Goal: Find specific page/section: Find specific page/section

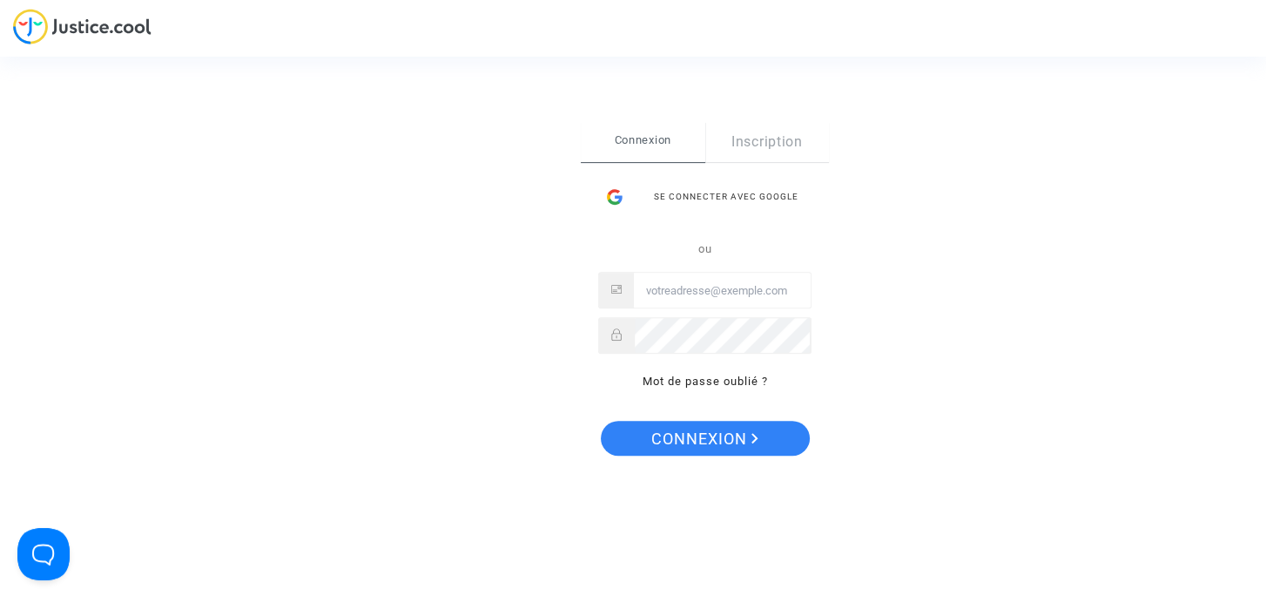
type input "daf@tunisair.fr"
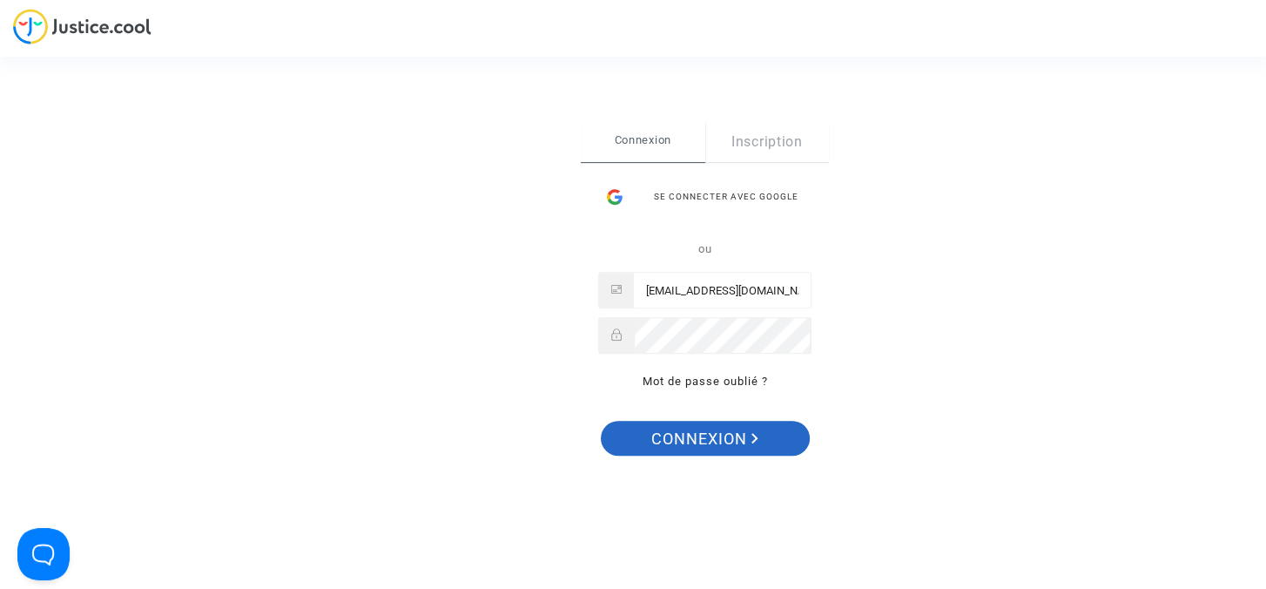
click at [696, 431] on span "Connexion" at bounding box center [704, 439] width 107 height 37
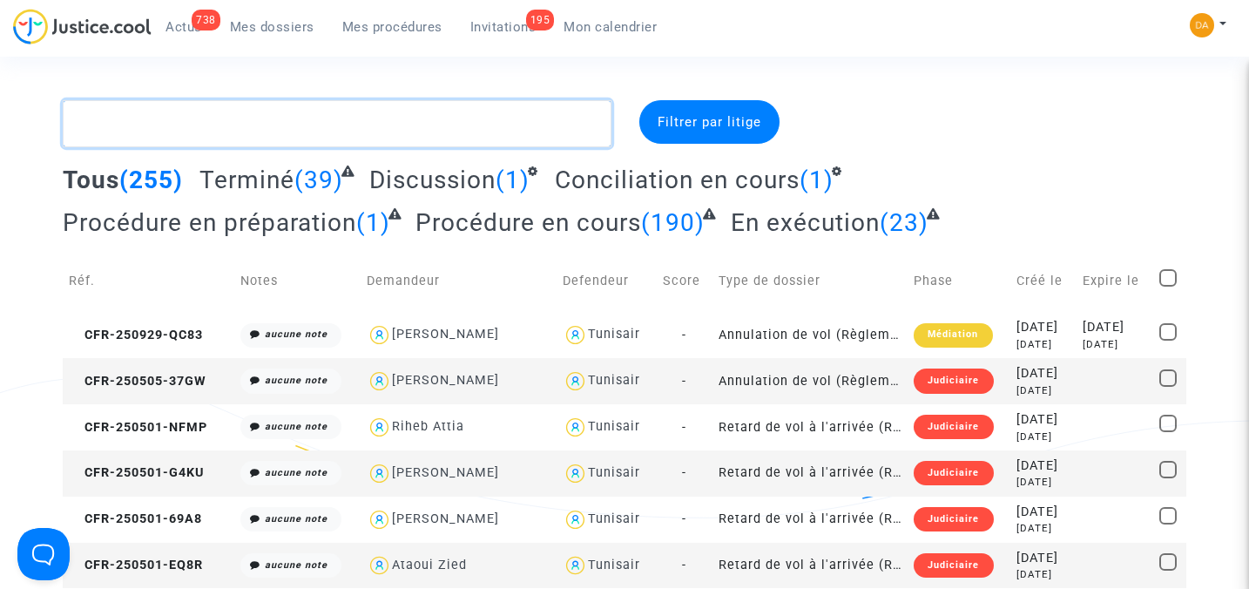
click at [243, 123] on textarea at bounding box center [337, 123] width 549 height 47
paste textarea "CFR-230630-MURJ"
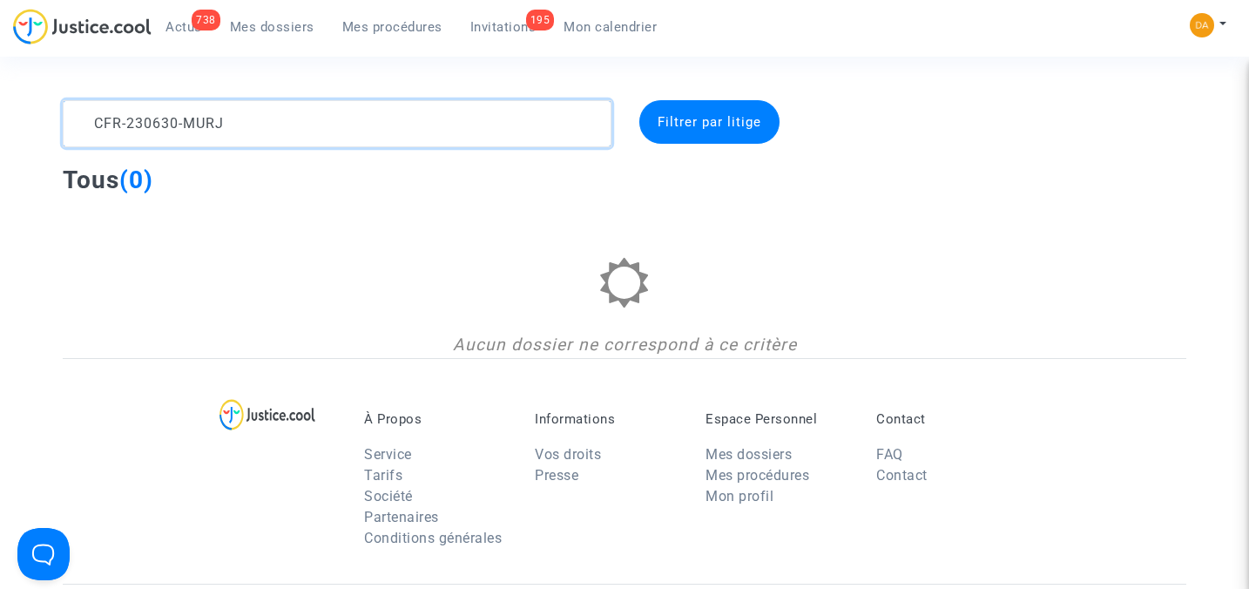
type textarea "CFR-230630-MURJ"
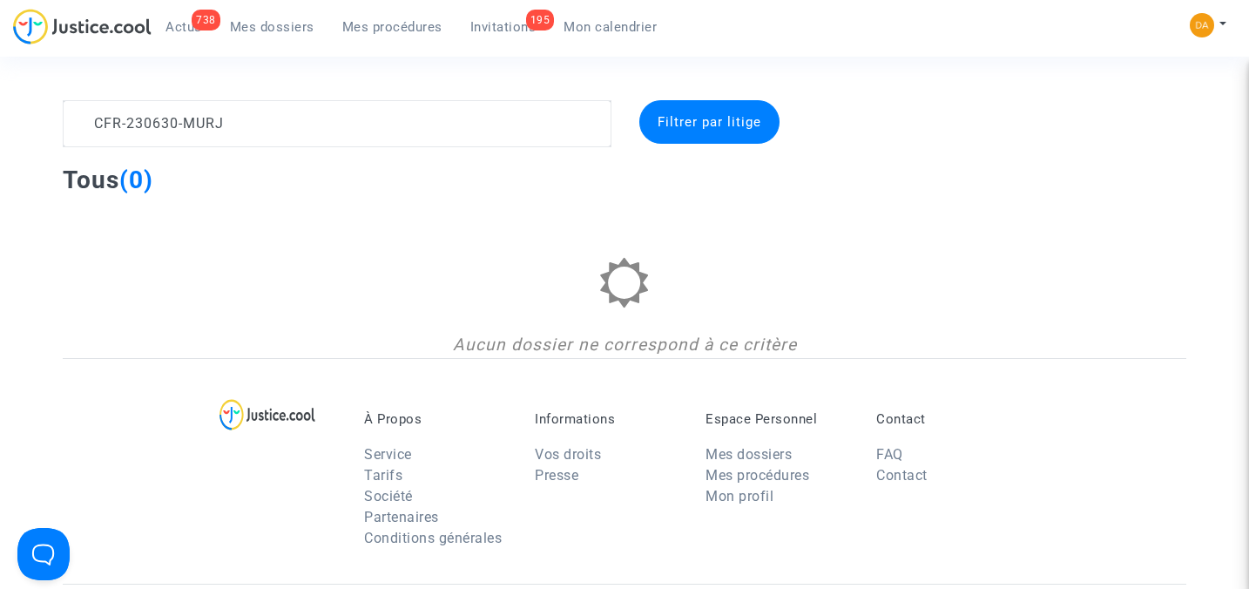
click at [691, 125] on span "Filtrer par litige" at bounding box center [709, 122] width 104 height 16
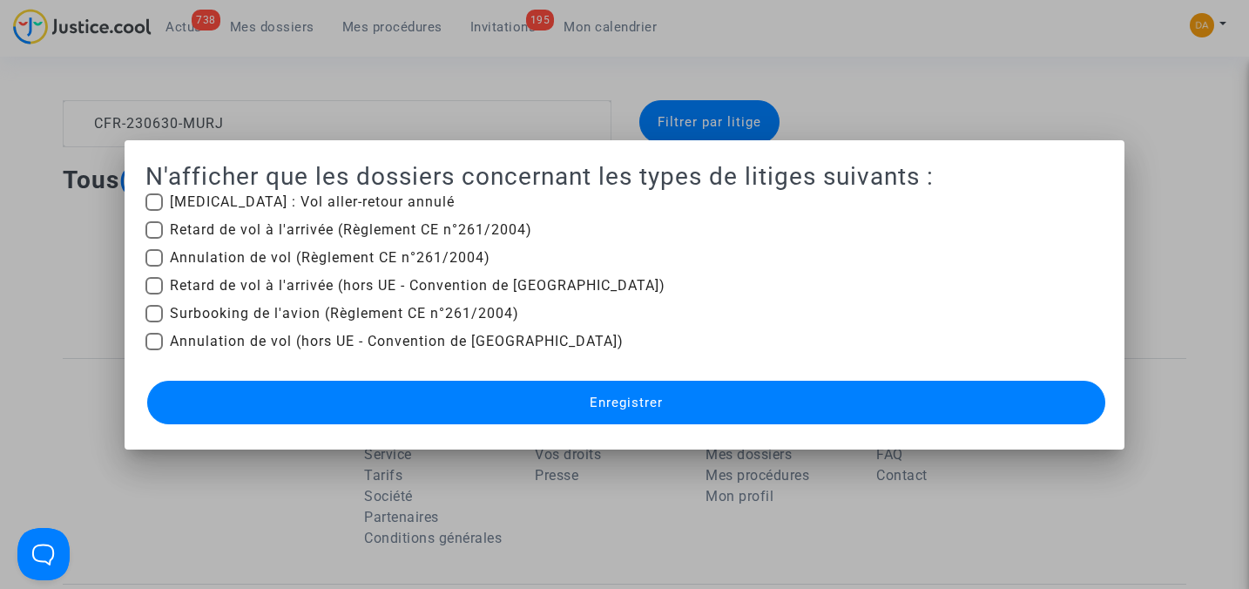
click at [89, 222] on div at bounding box center [624, 294] width 1249 height 589
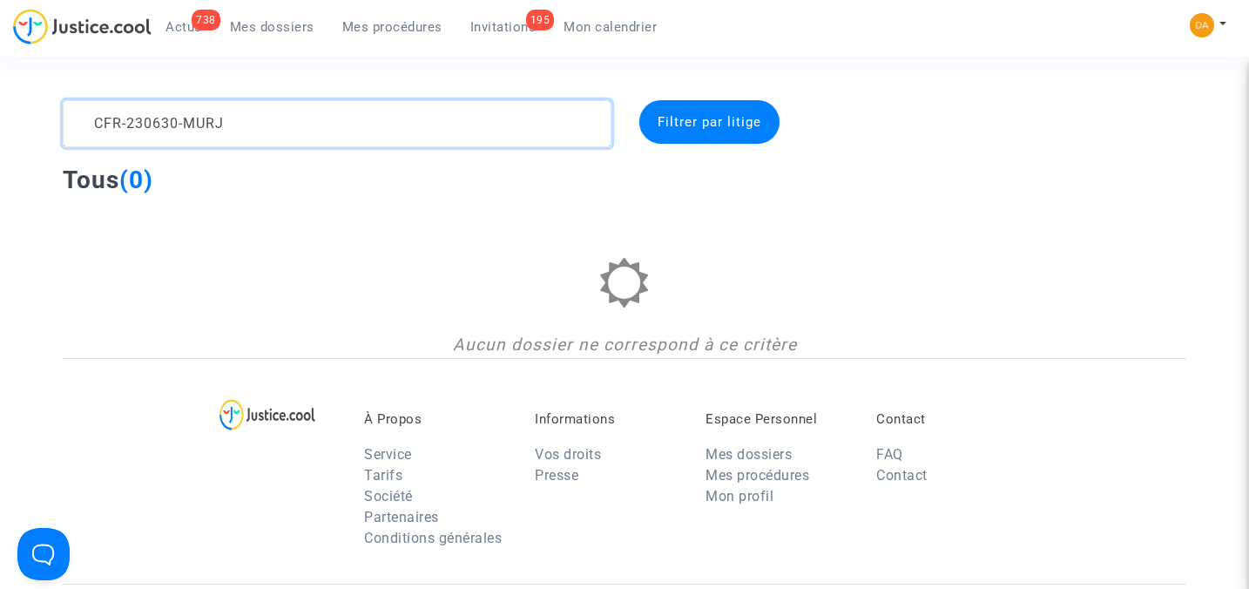
click at [89, 125] on textarea at bounding box center [337, 123] width 549 height 47
click at [246, 126] on textarea at bounding box center [337, 123] width 549 height 47
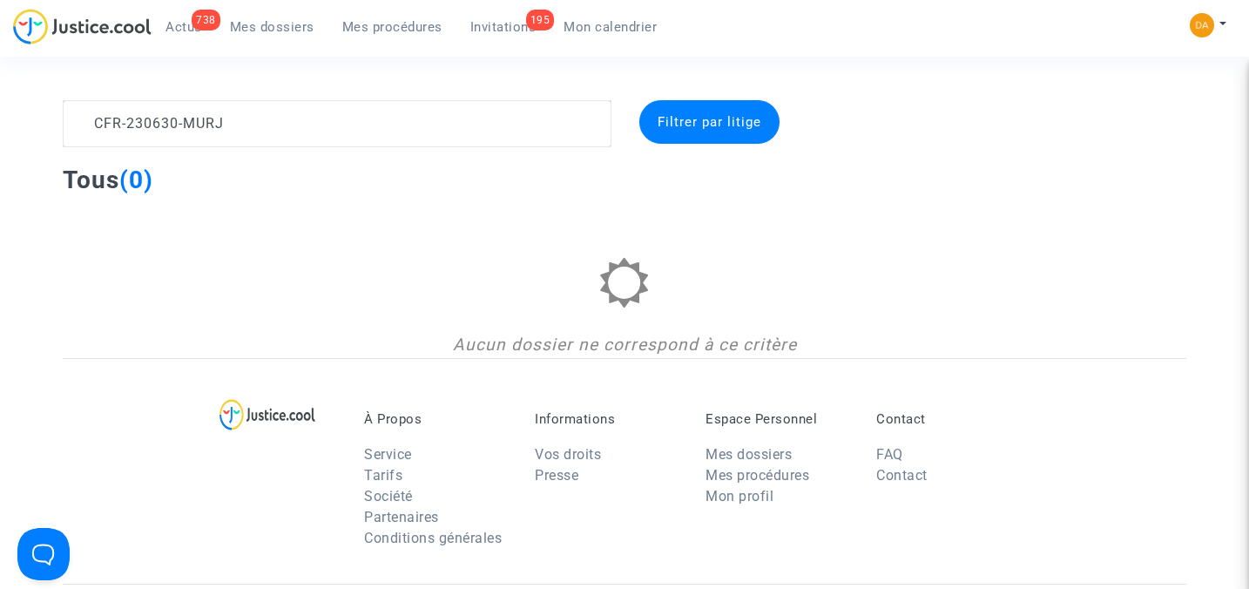
click at [723, 125] on span "Filtrer par litige" at bounding box center [709, 122] width 104 height 16
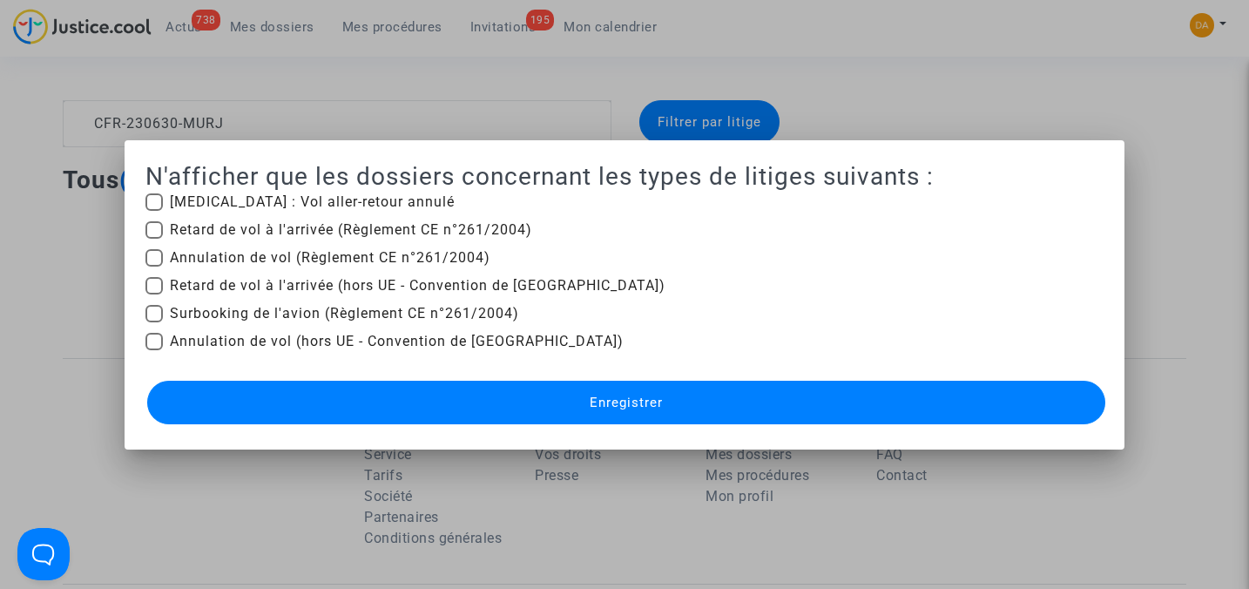
click at [51, 262] on div at bounding box center [624, 294] width 1249 height 589
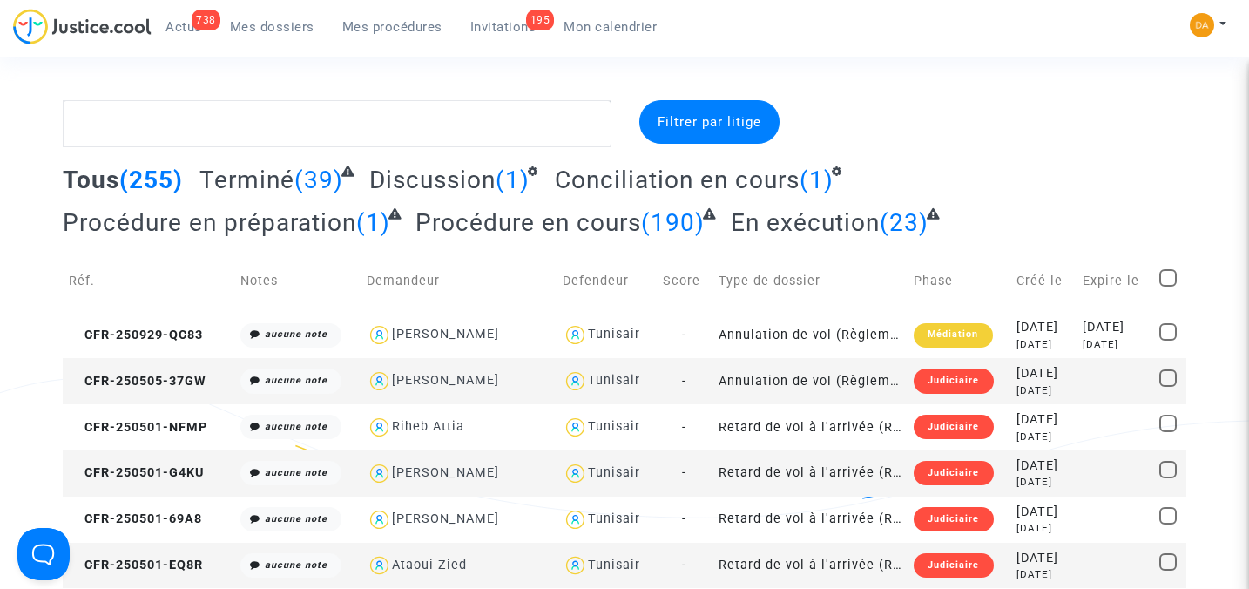
drag, startPoint x: 273, startPoint y: 33, endPoint x: 278, endPoint y: 43, distance: 10.5
click at [274, 32] on span "Mes dossiers" at bounding box center [272, 27] width 84 height 16
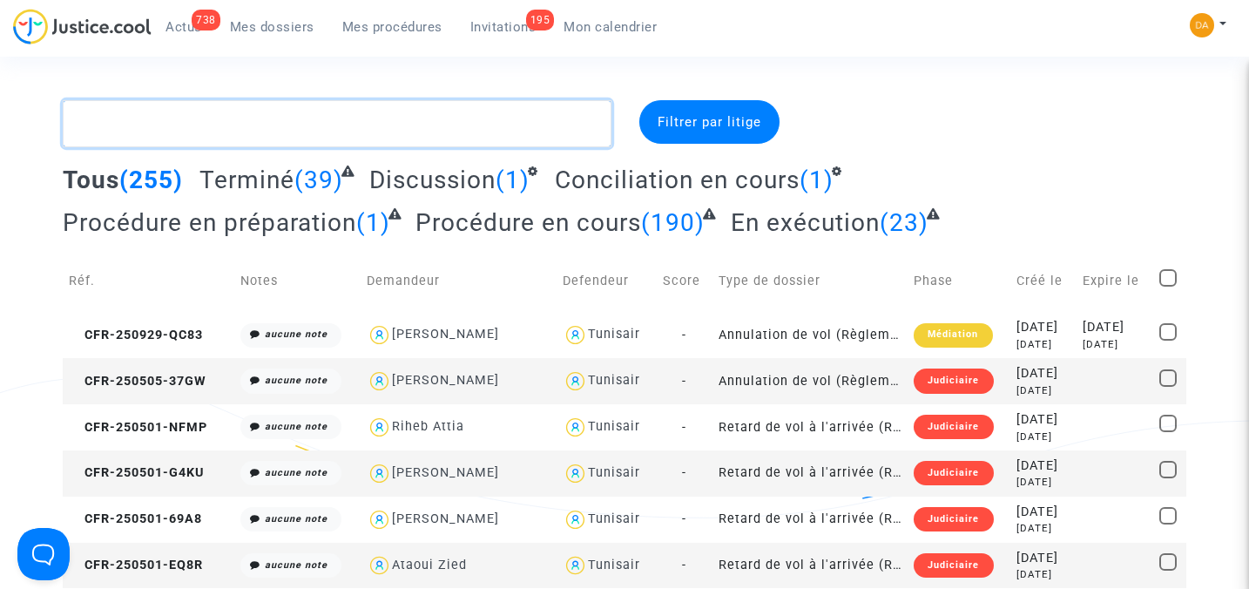
click at [206, 128] on textarea at bounding box center [337, 123] width 549 height 47
paste textarea "CFR-230630-MURJ"
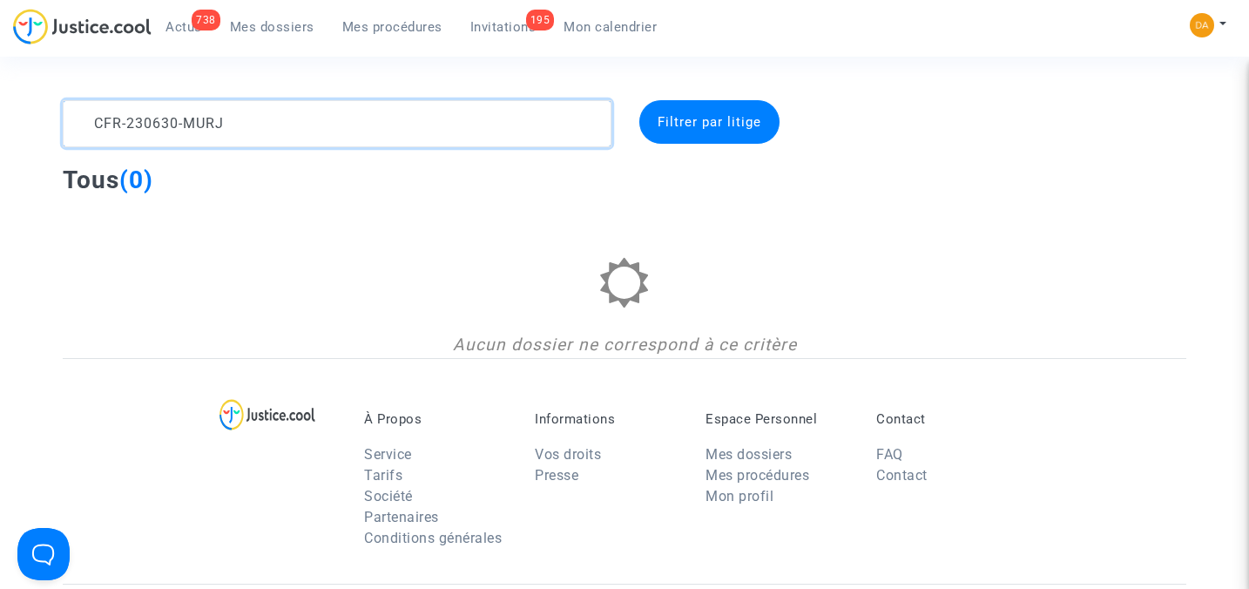
drag, startPoint x: 420, startPoint y: 130, endPoint x: -5, endPoint y: 127, distance: 424.9
click at [0, 127] on html "738 Actus Mes dossiers Mes procédures 195 Invitations Mon calendrier Mon profil…" at bounding box center [624, 502] width 1249 height 1004
paste textarea "EHHM"
drag, startPoint x: 167, startPoint y: 121, endPoint x: 17, endPoint y: 125, distance: 150.7
click at [17, 125] on div "CFR-230630-EHHM Filtrer par litige Tous (0) Aucun dossier ne correspond à ce cr…" at bounding box center [624, 229] width 1249 height 258
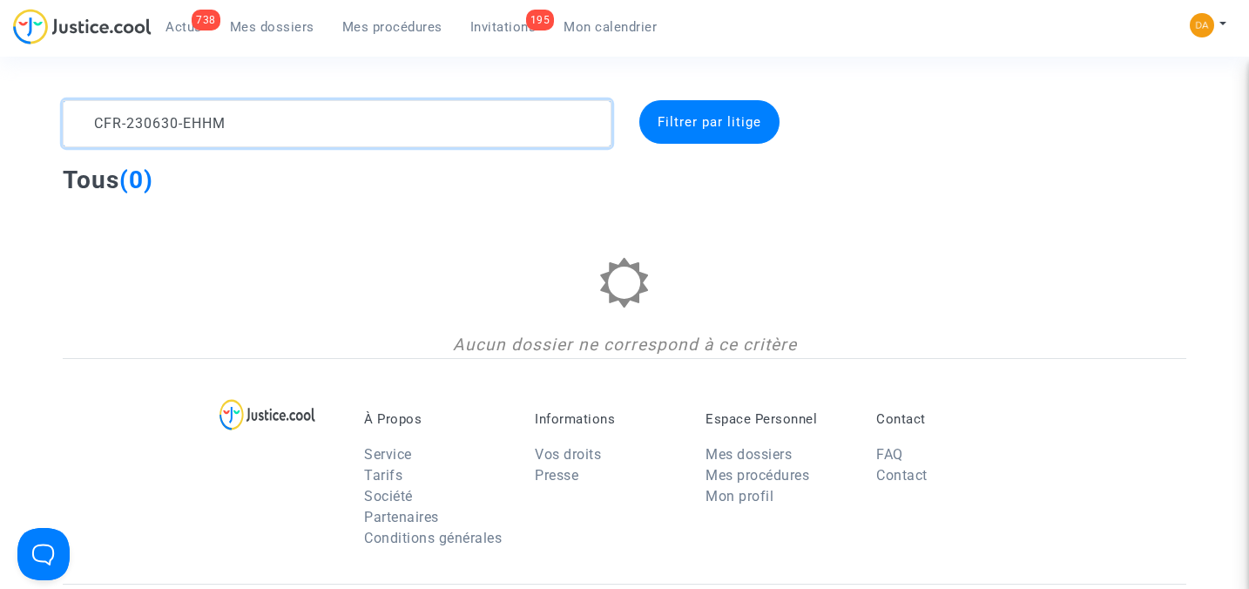
paste textarea "23-8RN6"
type textarea "CFR-230623-8RN6"
